Goal: Task Accomplishment & Management: Manage account settings

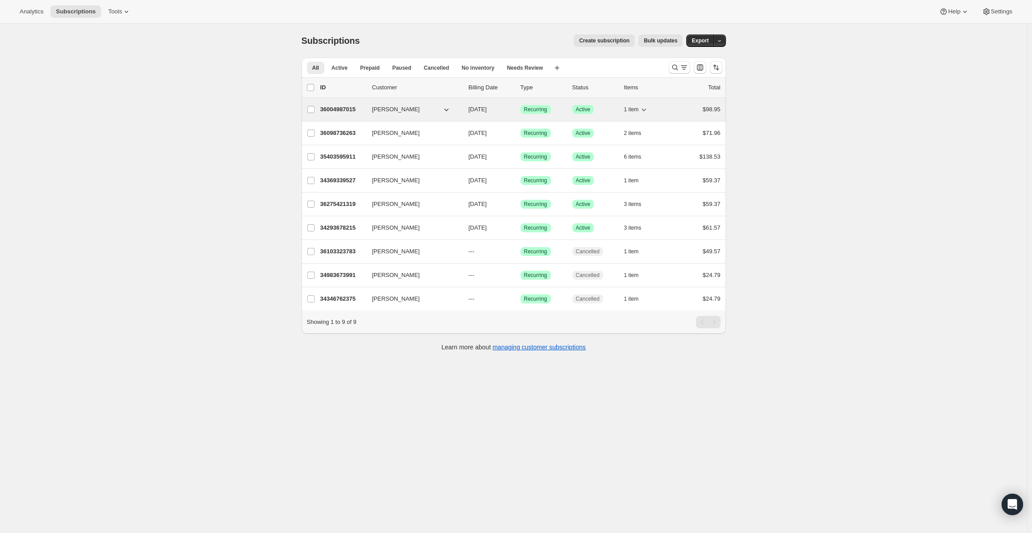
click at [645, 110] on icon "button" at bounding box center [643, 109] width 9 height 9
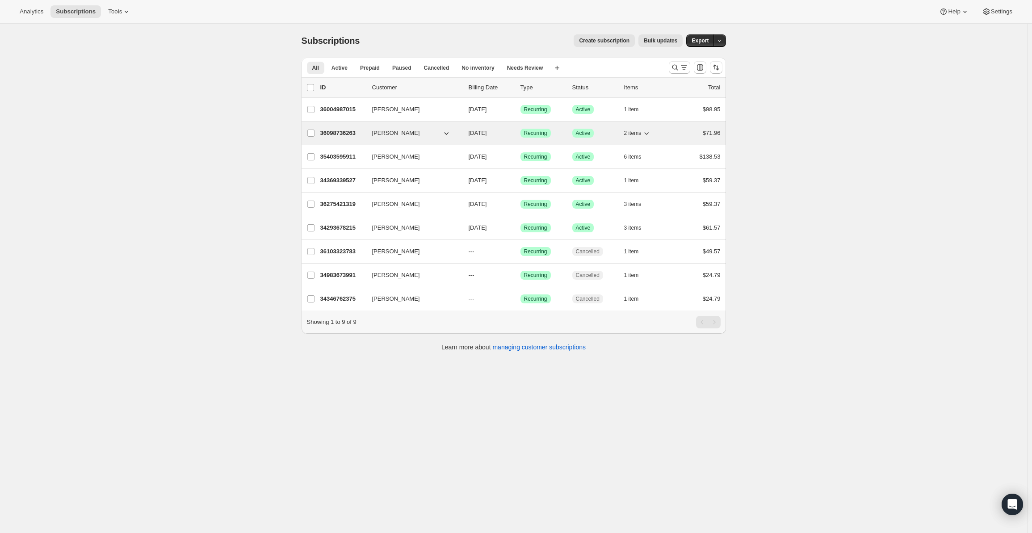
click at [648, 129] on icon "button" at bounding box center [646, 133] width 9 height 9
